Goal: Task Accomplishment & Management: Manage account settings

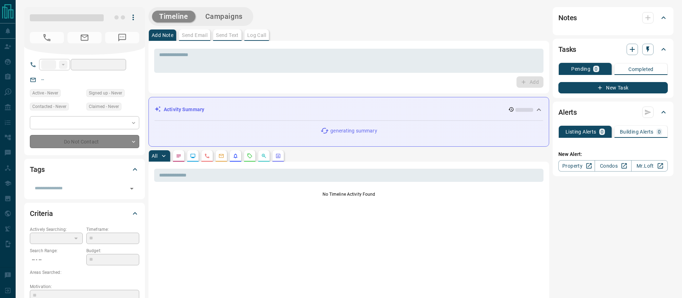
type input "**"
type input "**********"
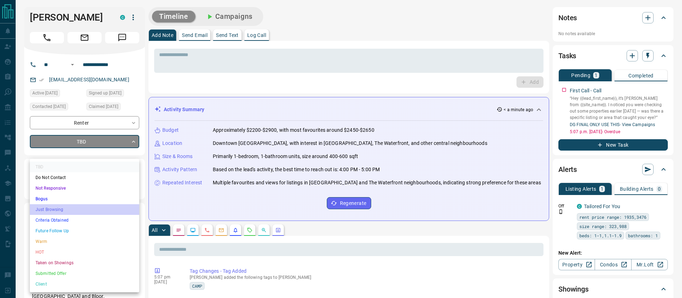
click at [53, 211] on li "Just Browsing" at bounding box center [84, 209] width 109 height 11
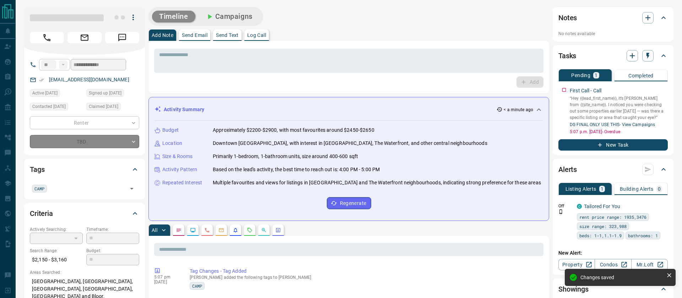
type input "*"
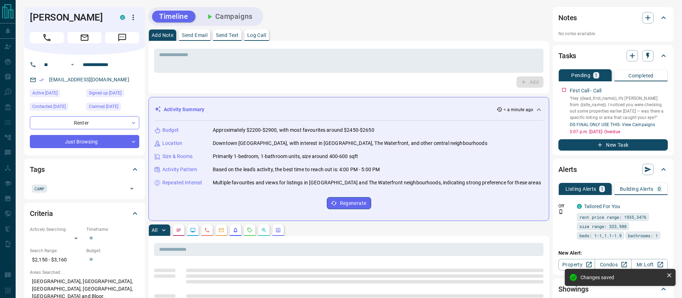
click at [232, 18] on button "Campaigns" at bounding box center [228, 17] width 61 height 12
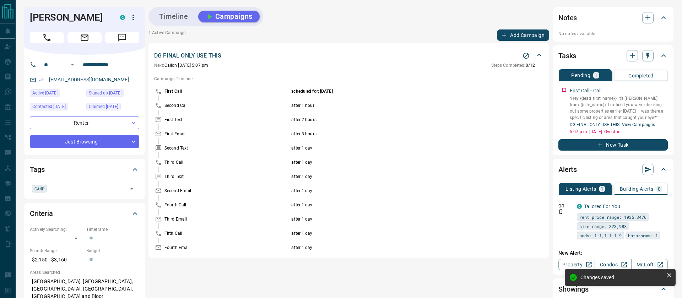
click at [525, 59] on button "Stop Campaign" at bounding box center [526, 55] width 11 height 11
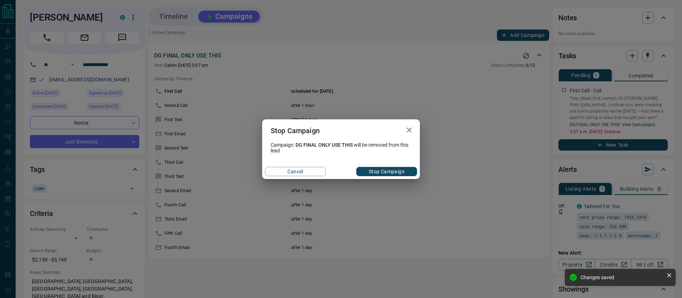
click at [393, 170] on button "Stop Campaign" at bounding box center [386, 171] width 61 height 9
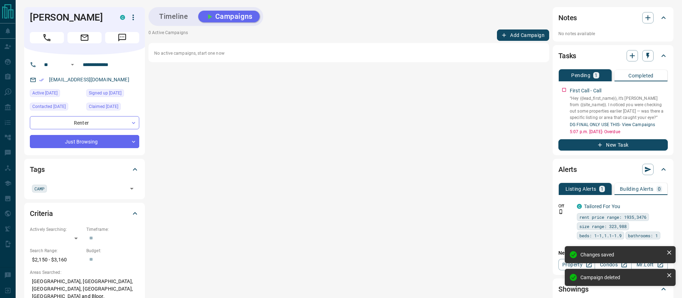
click at [175, 15] on button "Timeline" at bounding box center [173, 17] width 43 height 12
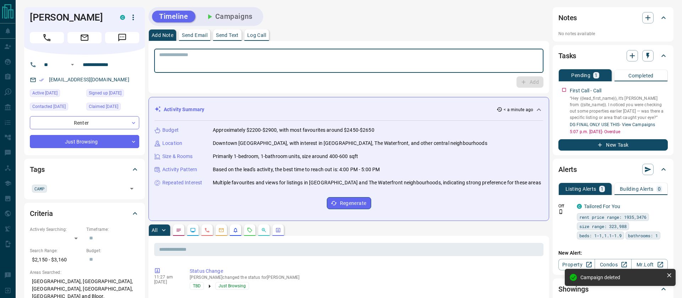
click at [197, 62] on textarea at bounding box center [349, 61] width 380 height 18
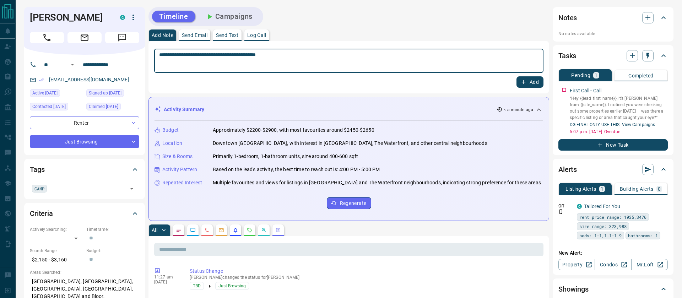
type textarea "**********"
click at [526, 82] on icon "button" at bounding box center [524, 82] width 6 height 6
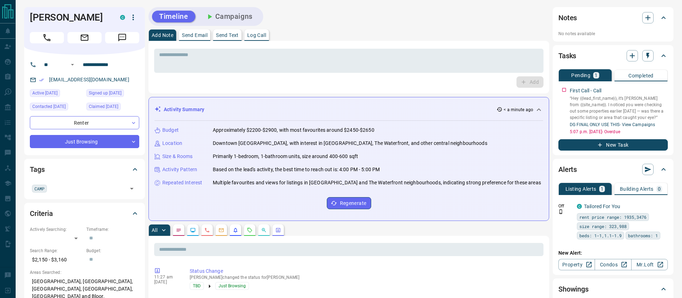
click at [217, 16] on button "Campaigns" at bounding box center [228, 17] width 61 height 12
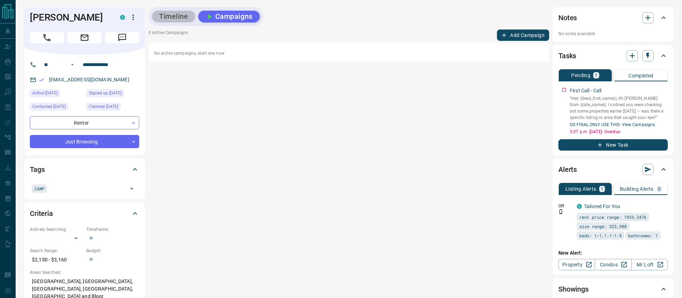
click at [182, 20] on button "Timeline" at bounding box center [173, 17] width 43 height 12
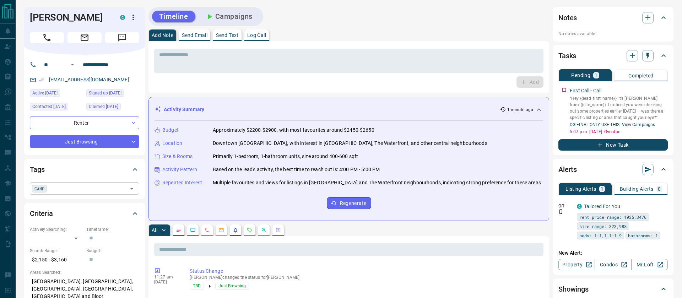
click at [42, 192] on span "CAMP" at bounding box center [39, 188] width 10 height 7
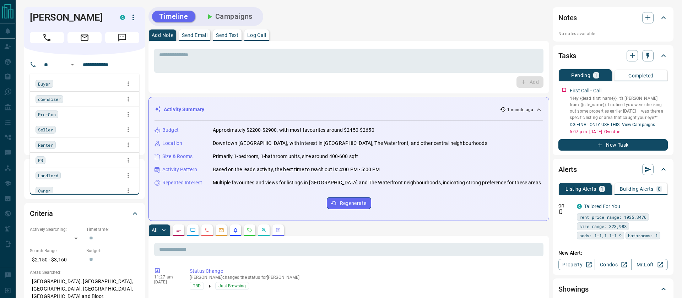
scroll to position [36, 0]
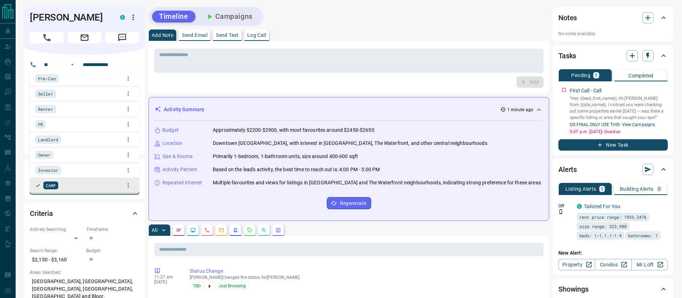
click at [50, 191] on icon at bounding box center [48, 188] width 5 height 5
